Goal: Information Seeking & Learning: Learn about a topic

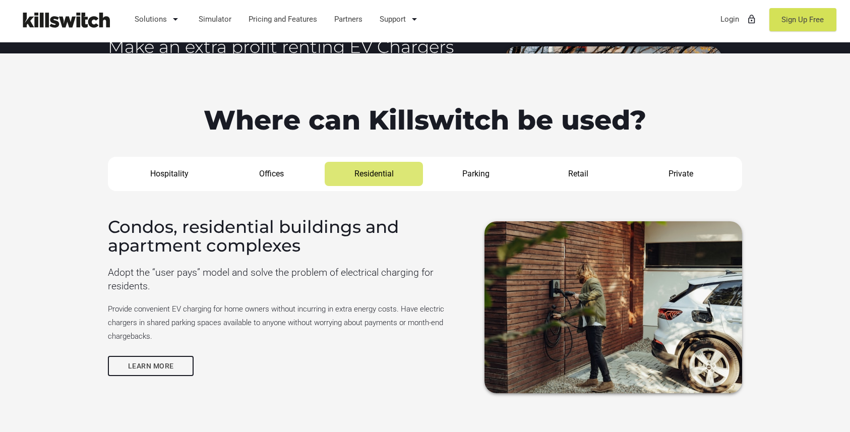
scroll to position [839, 0]
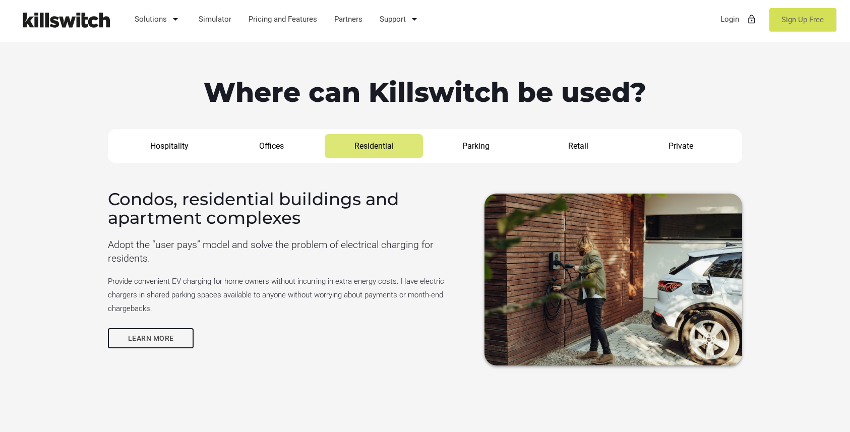
click at [787, 28] on link "Sign Up Free" at bounding box center [803, 19] width 67 height 23
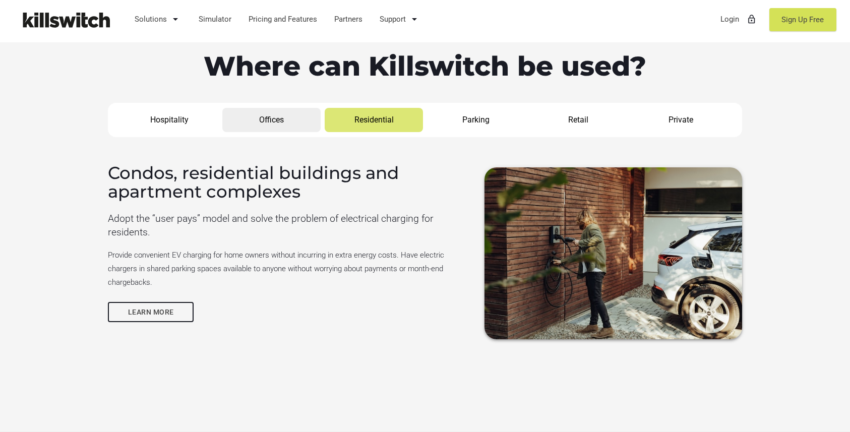
scroll to position [863, 0]
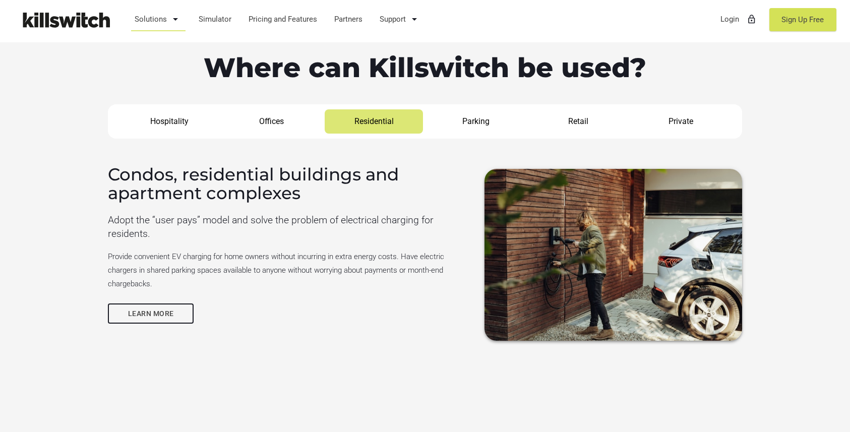
click at [162, 21] on link "Solutions arrow_drop_down" at bounding box center [158, 19] width 56 height 26
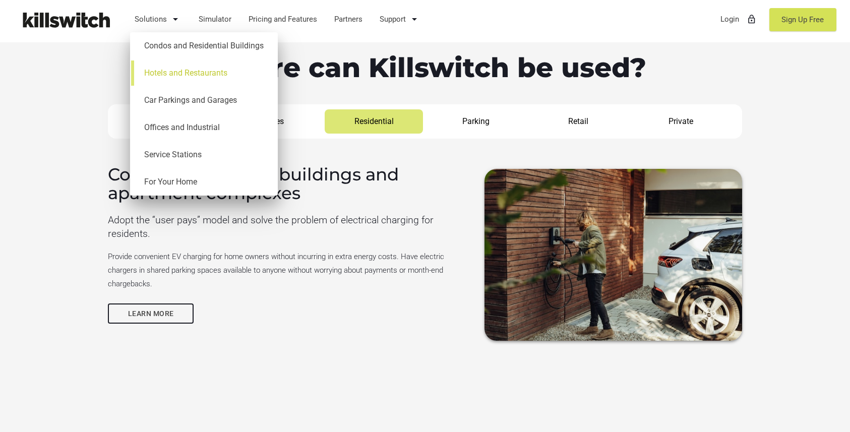
click at [185, 70] on link "Hotels and Restaurants" at bounding box center [204, 73] width 138 height 27
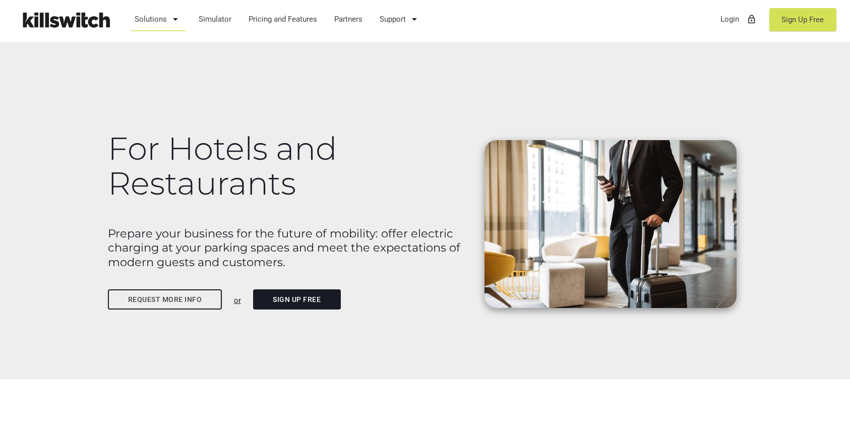
scroll to position [55, 0]
click at [356, 236] on b "Prepare your business for the future of mobility: offer electric charging at yo…" at bounding box center [284, 247] width 353 height 43
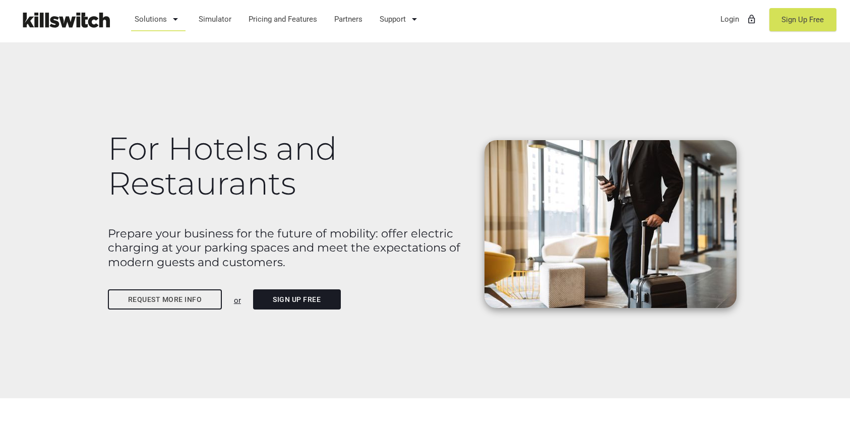
scroll to position [0, 0]
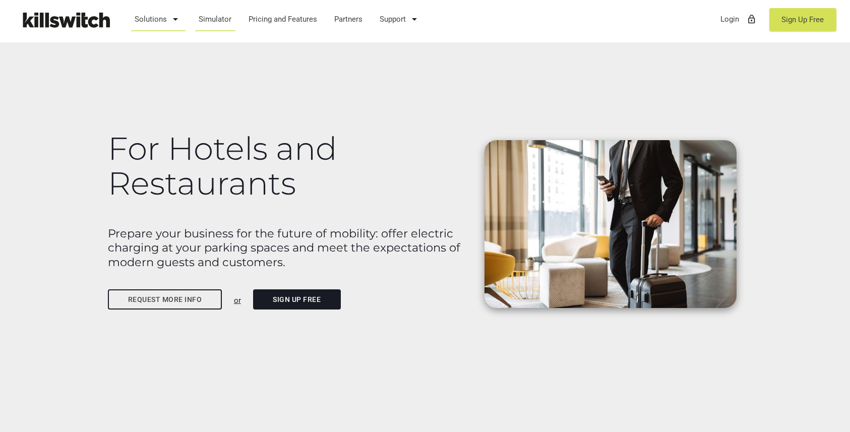
click at [213, 20] on link "Simulator" at bounding box center [215, 19] width 42 height 26
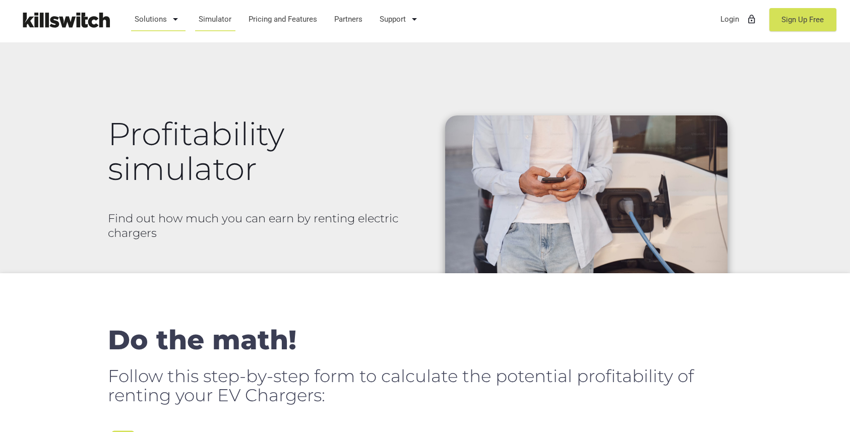
scroll to position [158, 0]
click at [163, 19] on link "Solutions arrow_drop_down" at bounding box center [158, 19] width 56 height 26
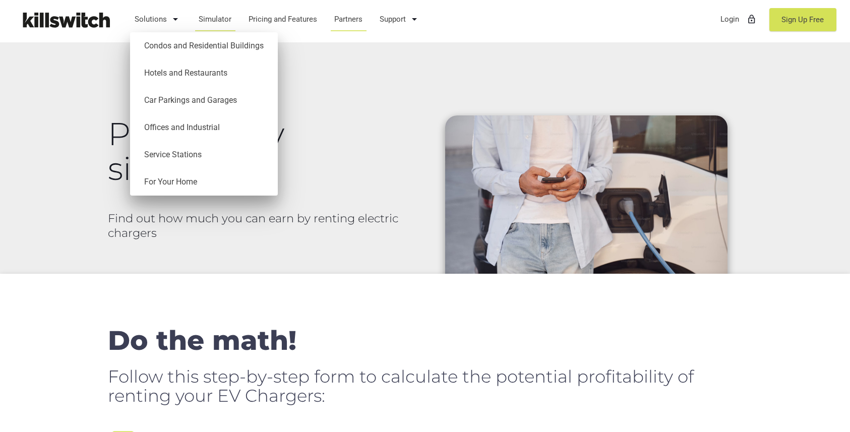
click at [345, 21] on link "Partners" at bounding box center [349, 19] width 38 height 26
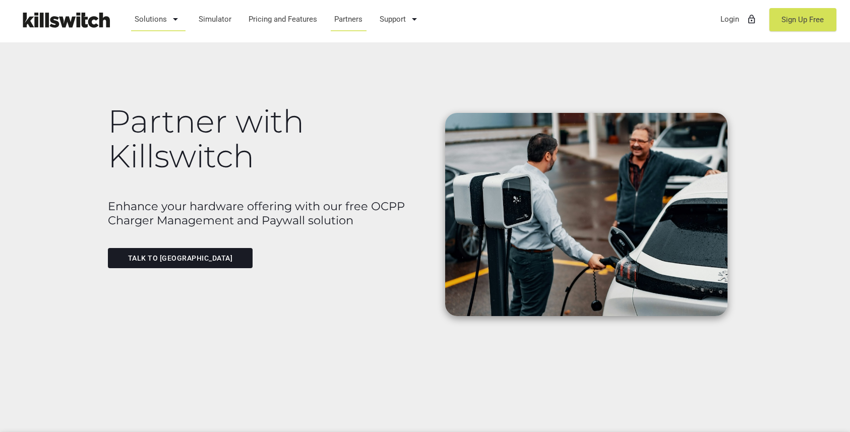
click at [149, 20] on link "Solutions arrow_drop_down" at bounding box center [158, 19] width 56 height 26
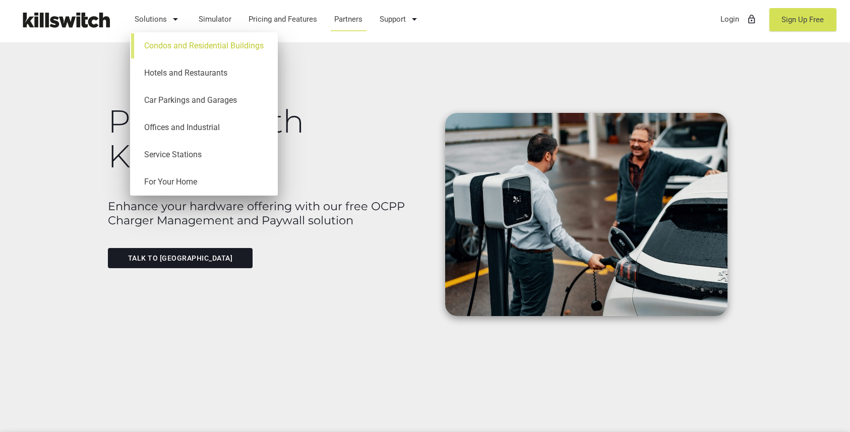
click at [202, 48] on link "Condos and Residential Buildings" at bounding box center [204, 45] width 138 height 27
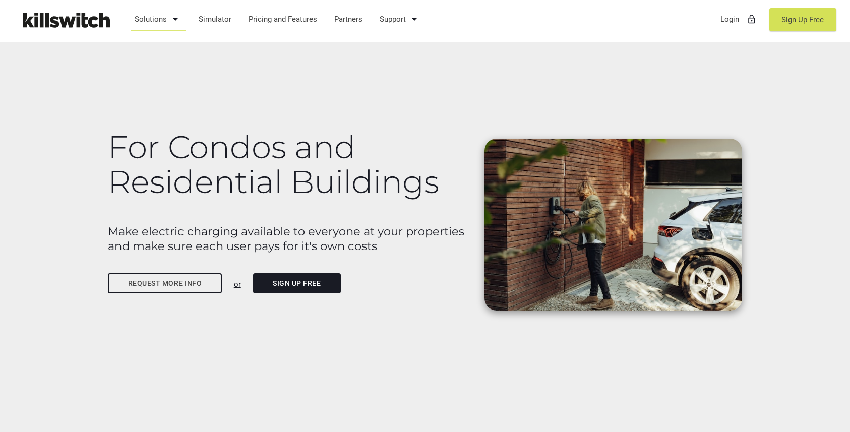
click at [87, 24] on img at bounding box center [65, 20] width 101 height 25
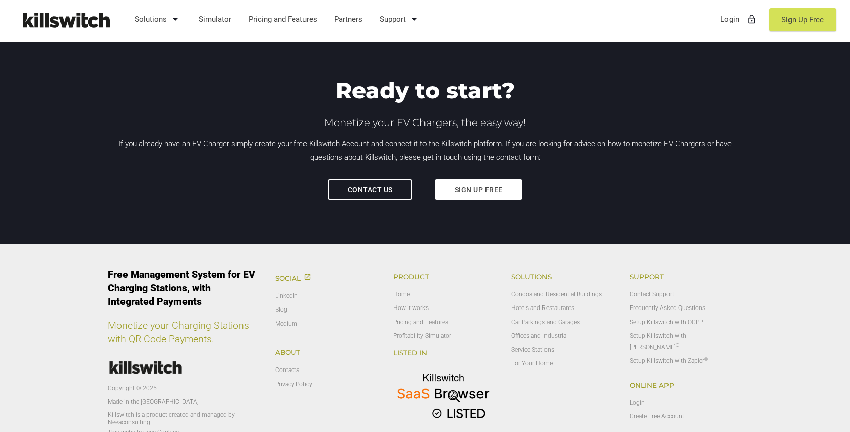
scroll to position [3352, 0]
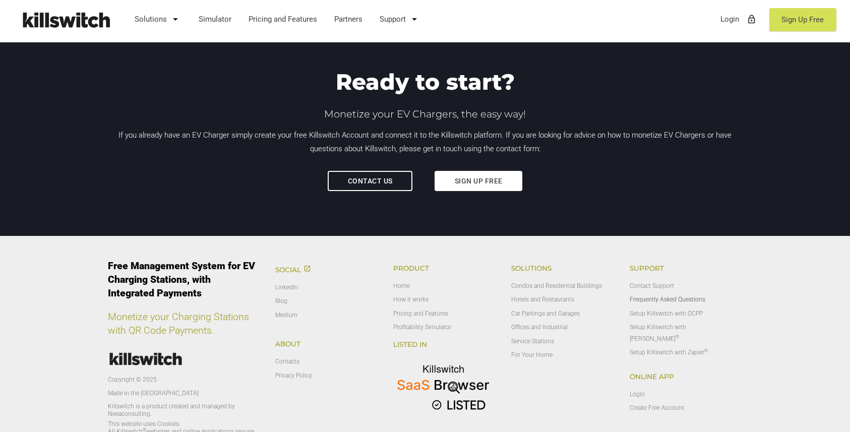
click at [680, 296] on link "Frequently Asked Questions" at bounding box center [668, 299] width 76 height 7
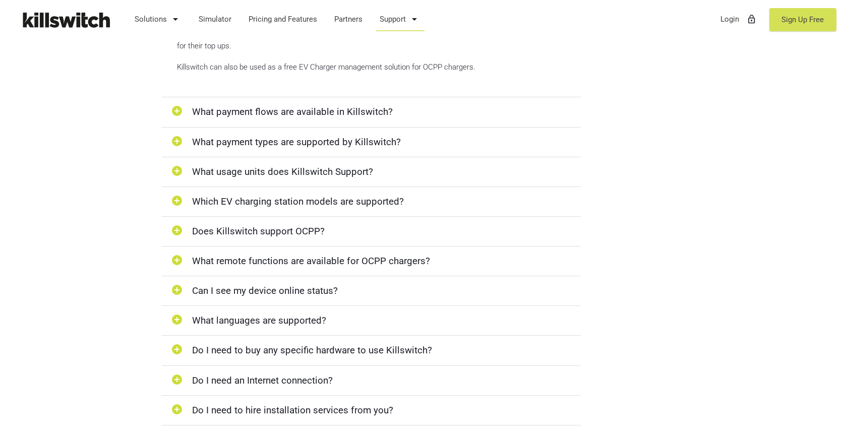
scroll to position [407, 0]
click at [367, 170] on div "add_circle What usage units does Killswitch Support?" at bounding box center [371, 171] width 419 height 30
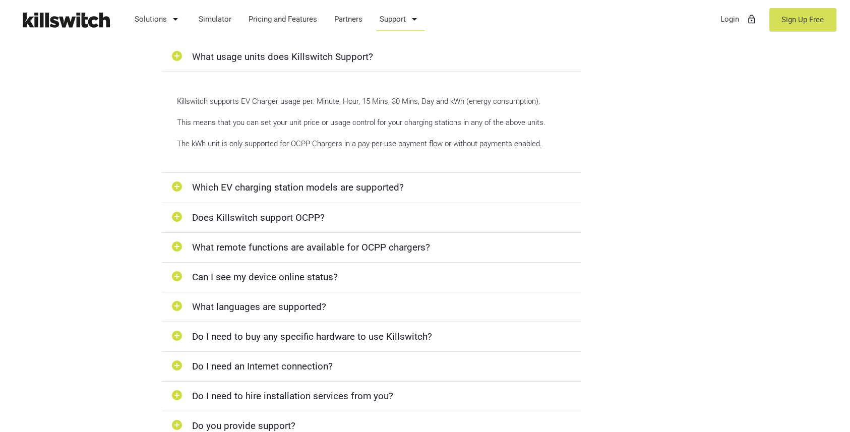
scroll to position [388, 0]
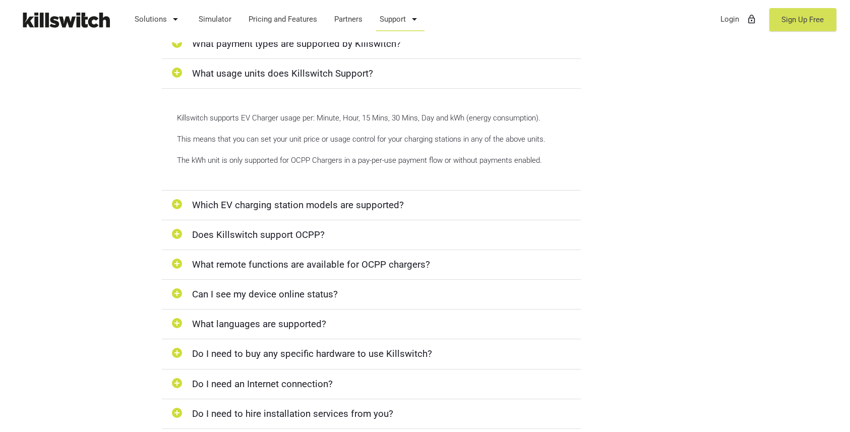
click at [410, 200] on div "add_circle Which EV charging station models are supported?" at bounding box center [371, 206] width 419 height 30
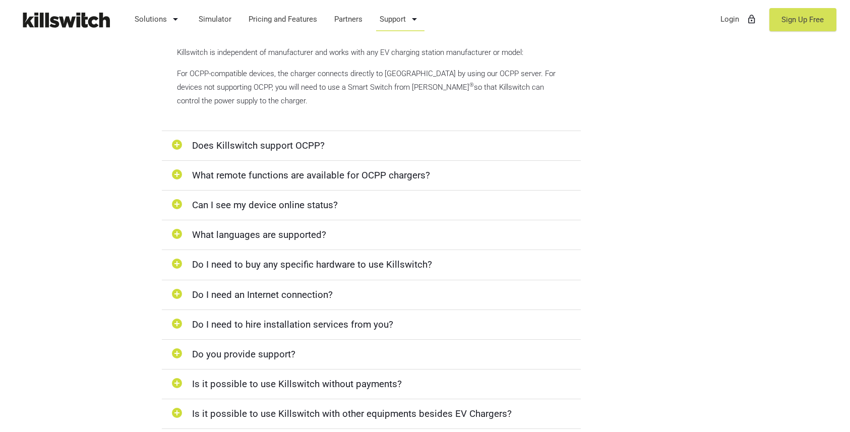
scroll to position [485, 0]
drag, startPoint x: 376, startPoint y: 231, endPoint x: 390, endPoint y: 229, distance: 14.3
click at [376, 231] on div "add_circle What languages are supported?" at bounding box center [371, 234] width 419 height 30
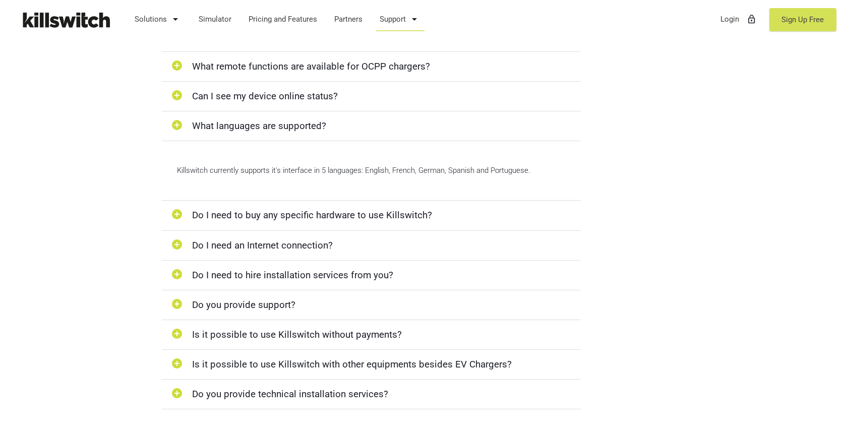
click at [321, 154] on div "Killswitch currently supports it's interface in 5 languages: English, French, G…" at bounding box center [371, 171] width 419 height 60
click at [310, 128] on div "add_circle What languages are supported?" at bounding box center [371, 126] width 419 height 30
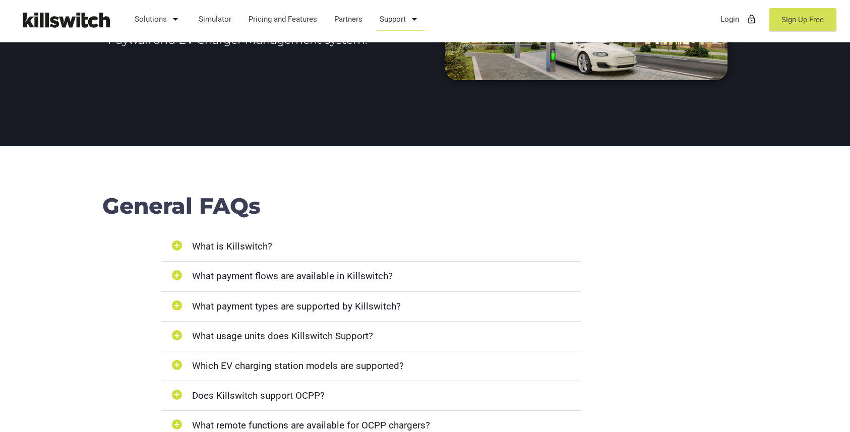
scroll to position [0, 0]
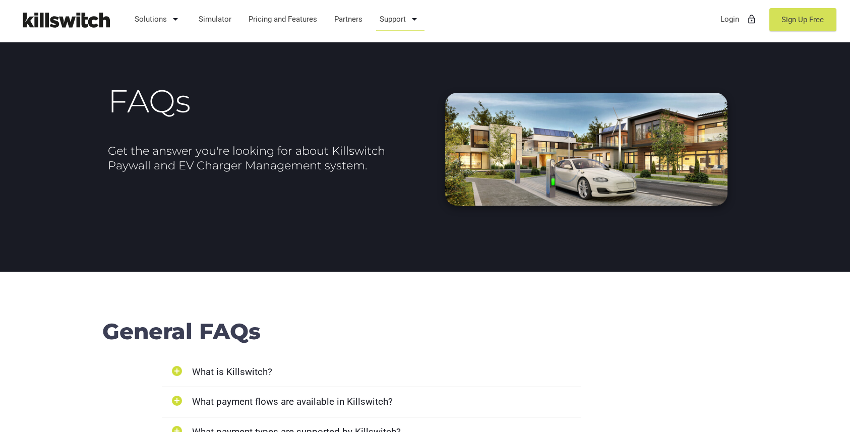
click at [92, 19] on img at bounding box center [65, 20] width 101 height 25
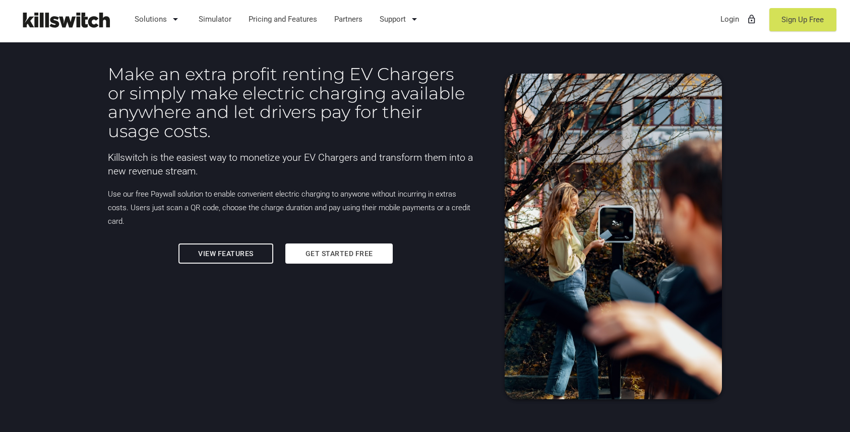
scroll to position [406, 0]
